Goal: Navigation & Orientation: Find specific page/section

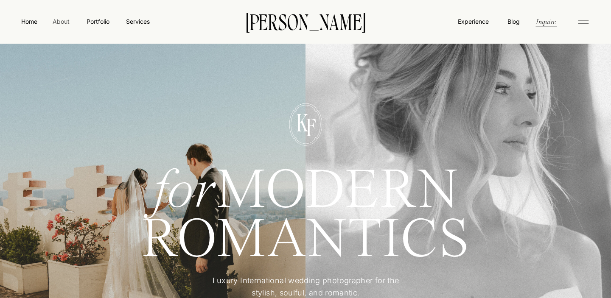
click at [61, 24] on nav "About" at bounding box center [60, 21] width 19 height 8
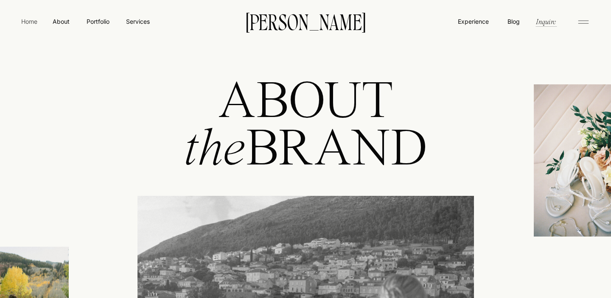
click at [27, 20] on nav "Home" at bounding box center [30, 21] width 20 height 9
